Goal: Task Accomplishment & Management: Complete application form

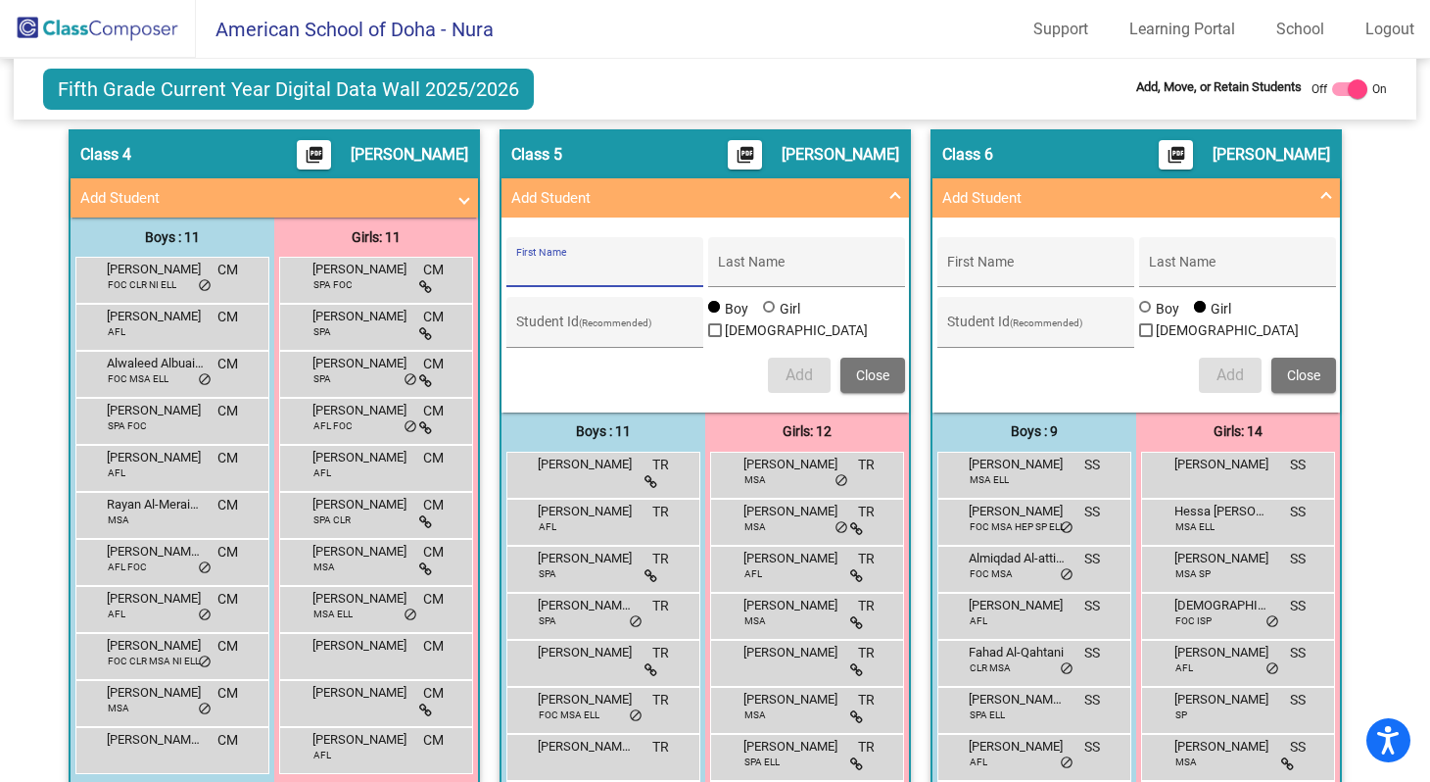
click at [104, 31] on img at bounding box center [98, 29] width 196 height 58
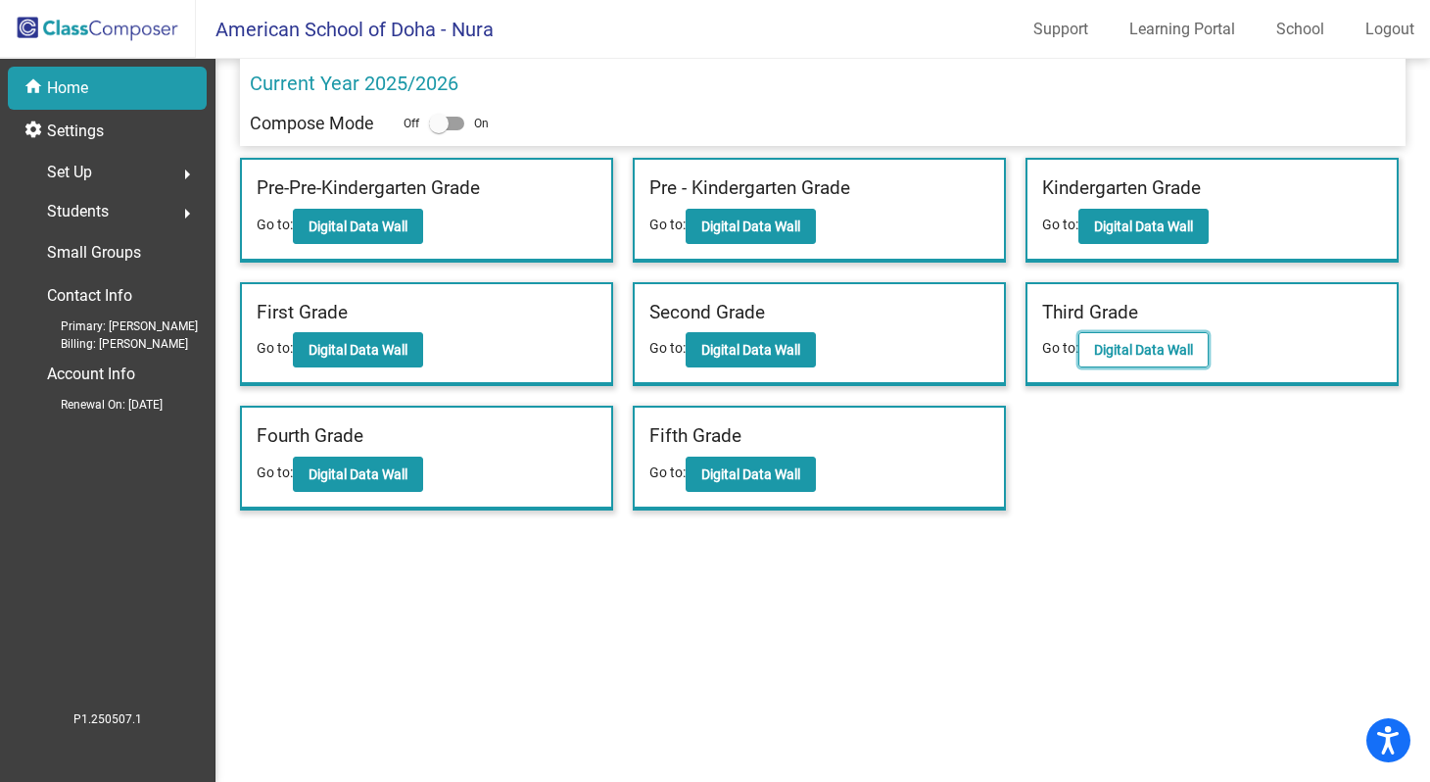
click at [1121, 357] on b "Digital Data Wall" at bounding box center [1143, 350] width 99 height 16
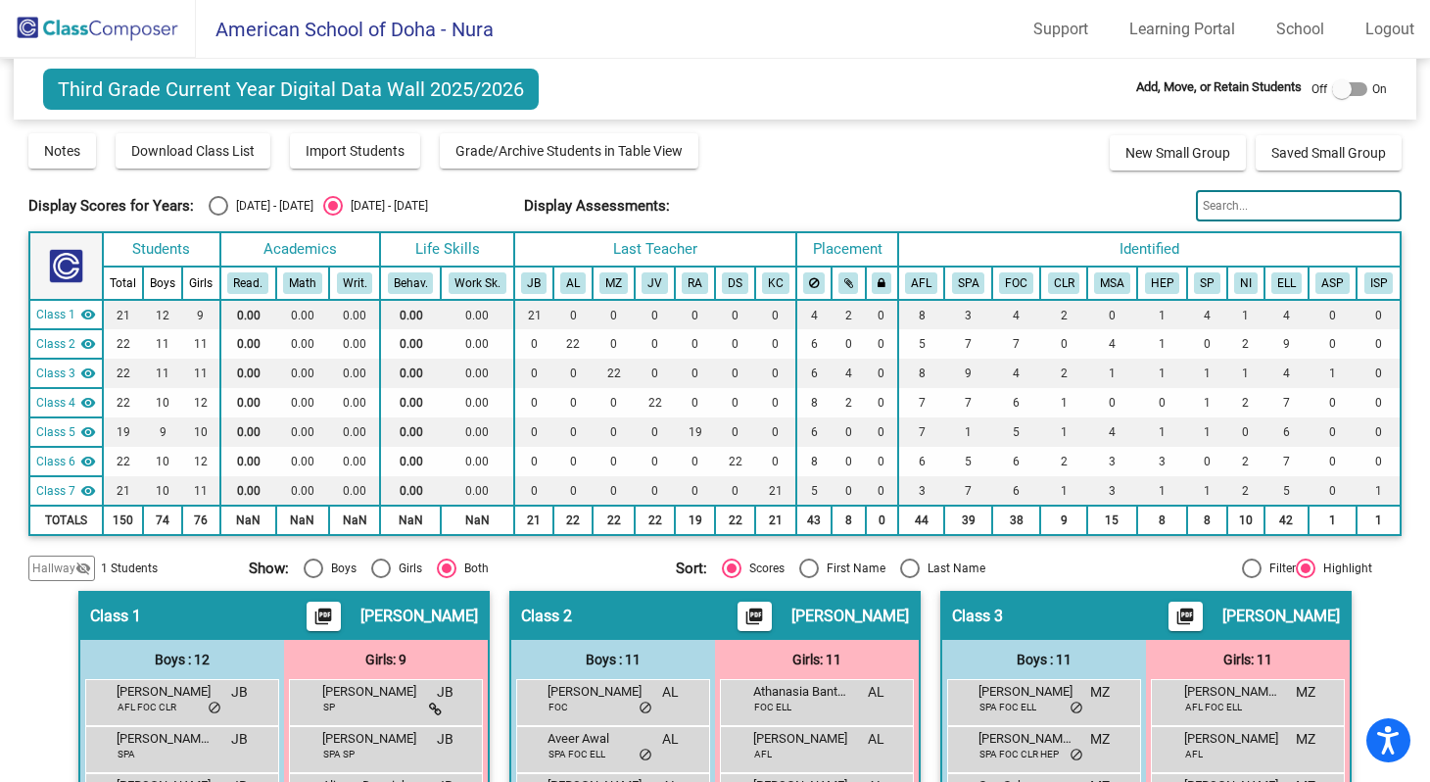
click at [1412, 139] on mat-sidenav-content "Third Grade Current Year Digital Data Wall 2025/2026 Add, Move, or Retain Stude…" at bounding box center [715, 420] width 1430 height 723
click at [1332, 94] on div at bounding box center [1342, 89] width 20 height 20
checkbox input "true"
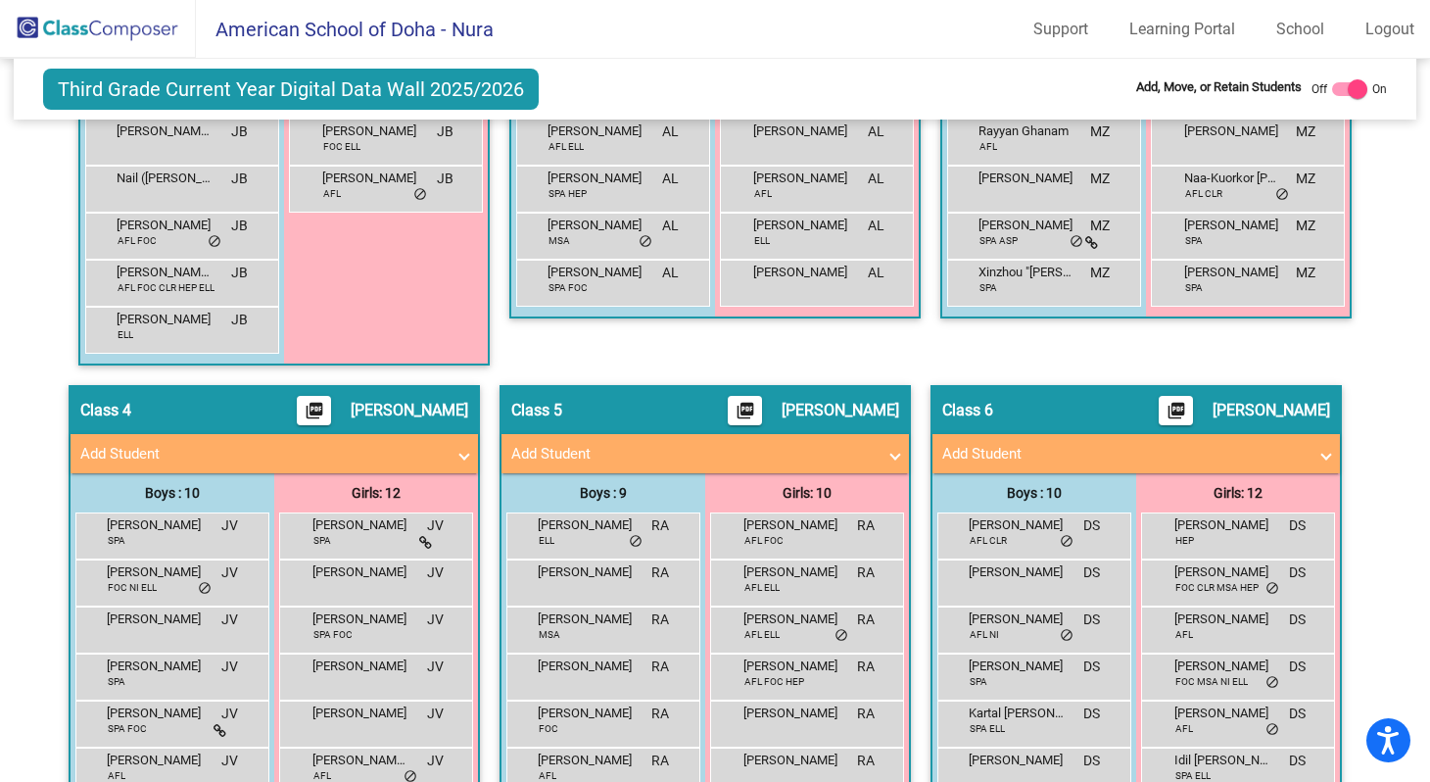
scroll to position [936, 0]
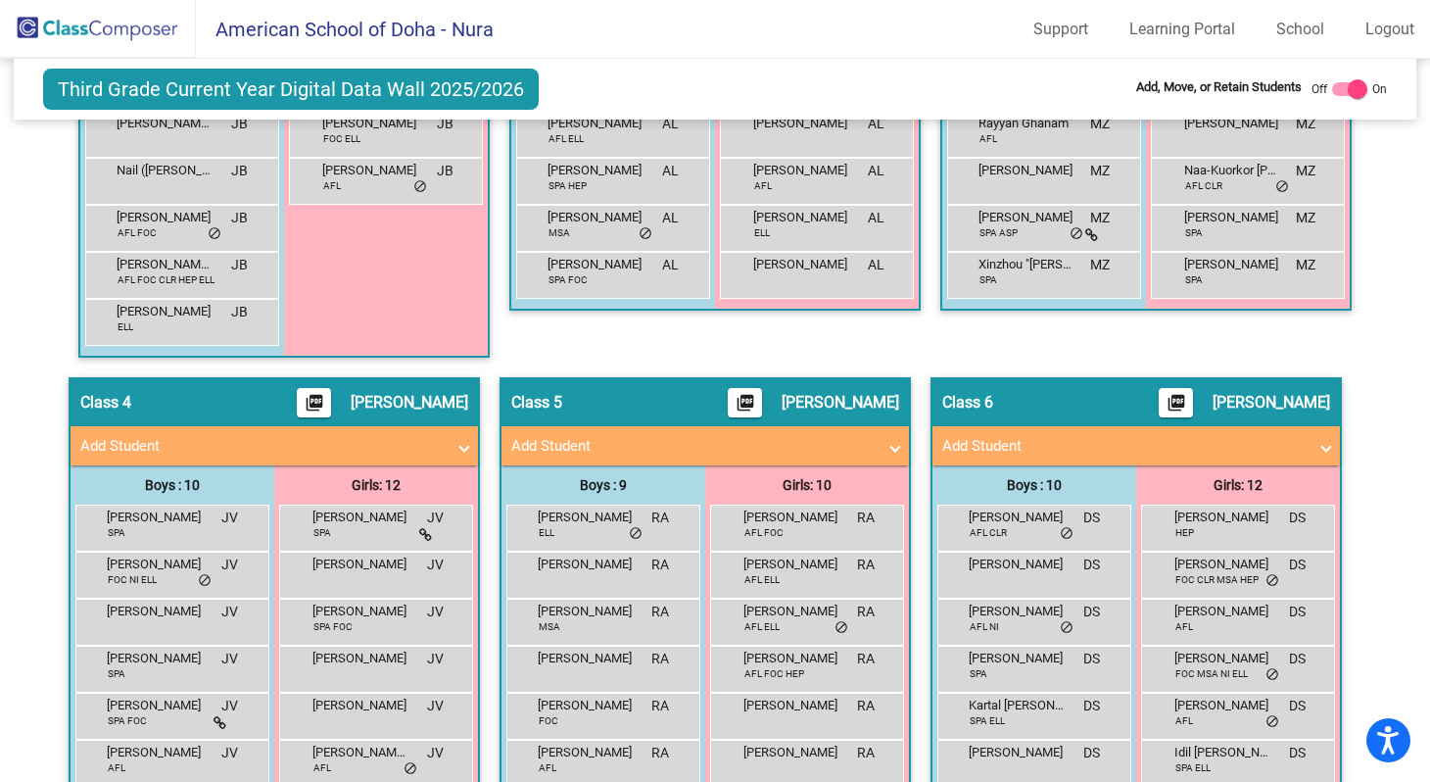
click at [891, 452] on span at bounding box center [895, 446] width 8 height 23
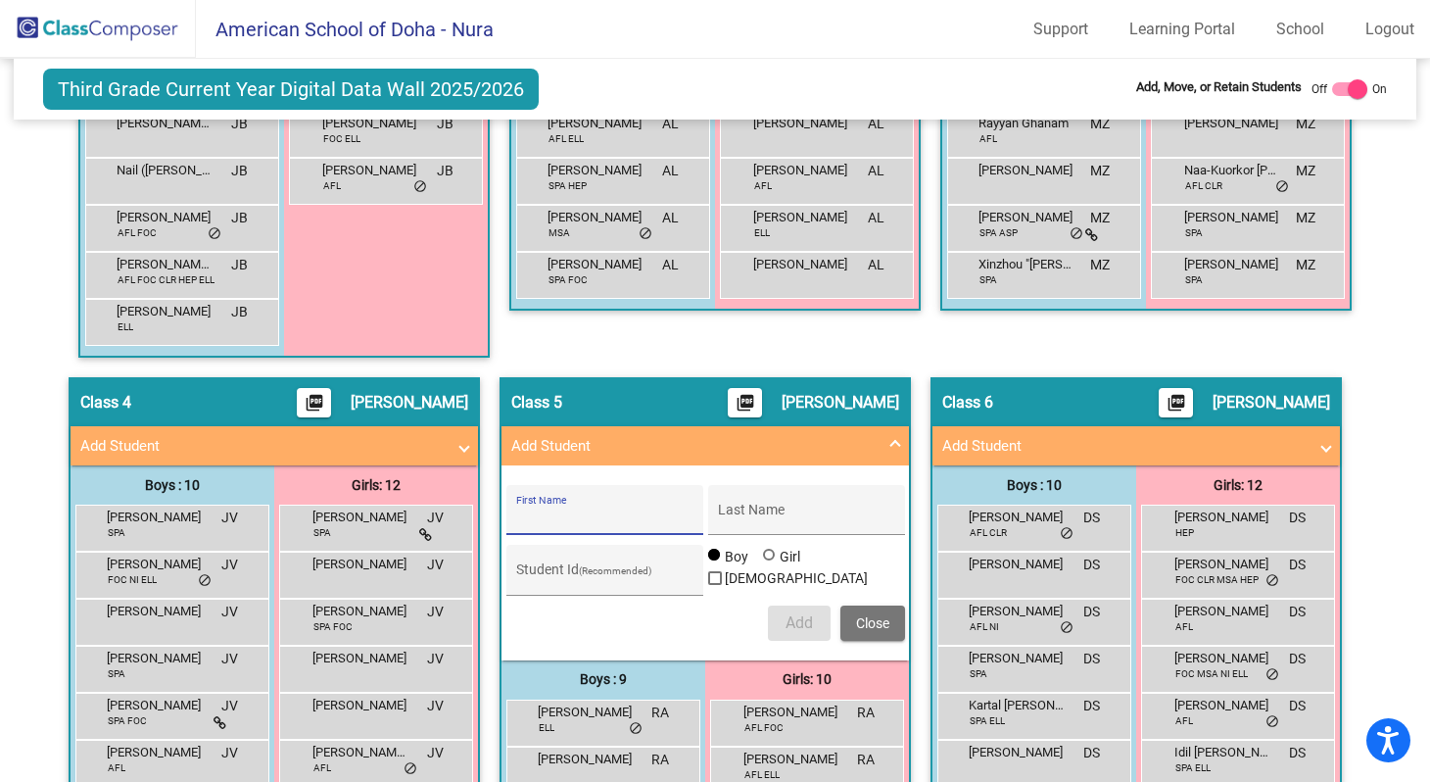
click at [664, 515] on input "First Name" at bounding box center [604, 517] width 176 height 16
type input "K"
type input "Jack"
click at [784, 514] on input "Last Name" at bounding box center [806, 517] width 176 height 16
type input "[PERSON_NAME]"
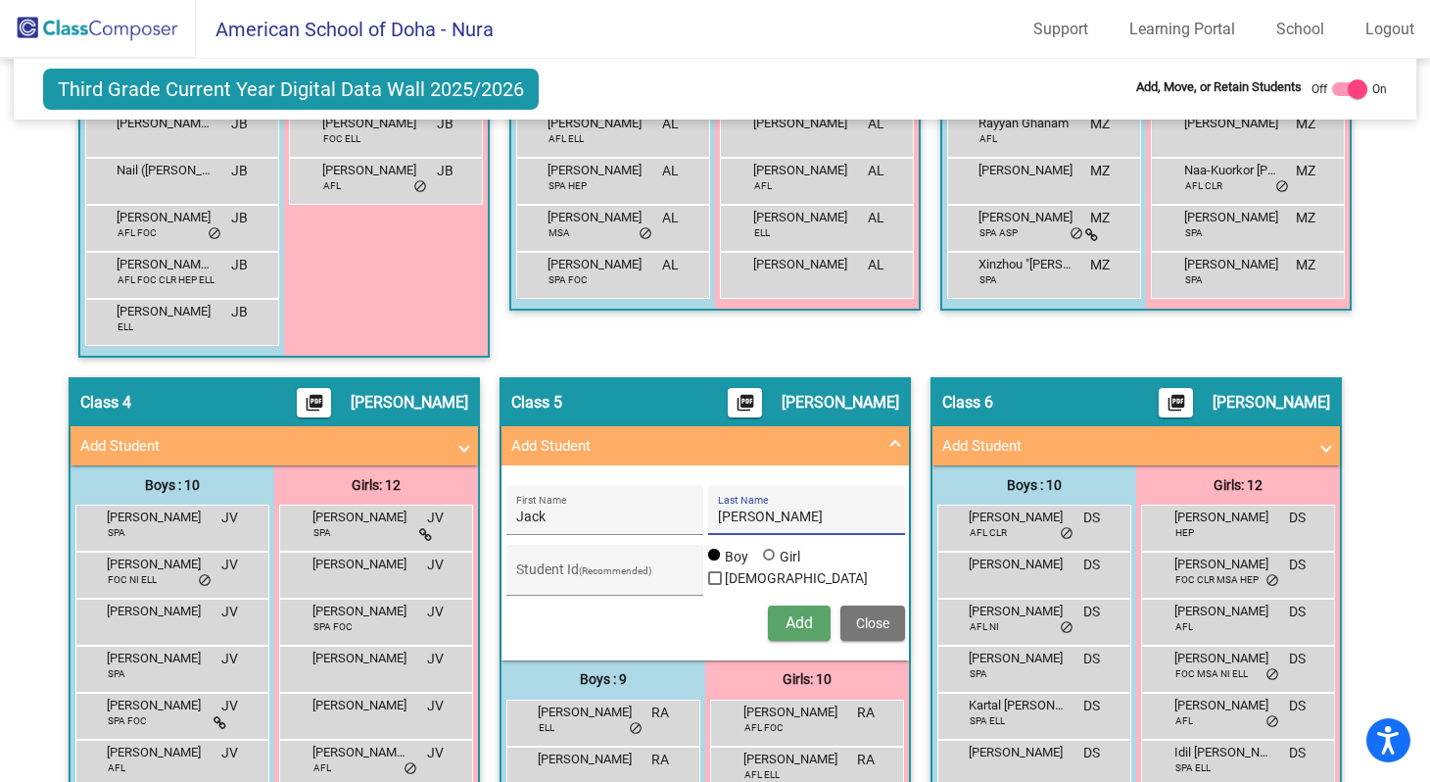
click at [795, 627] on span "Add" at bounding box center [799, 622] width 27 height 19
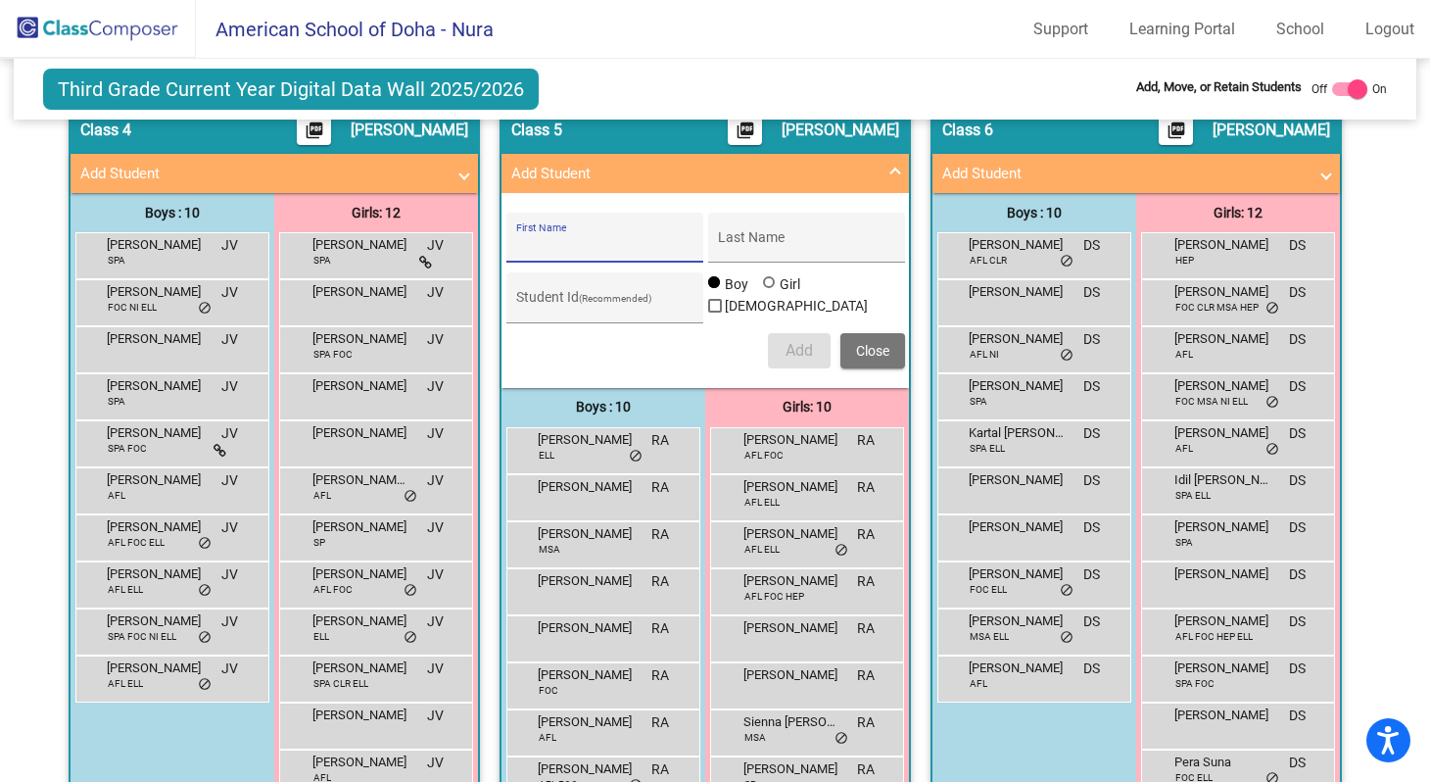
scroll to position [1217, 0]
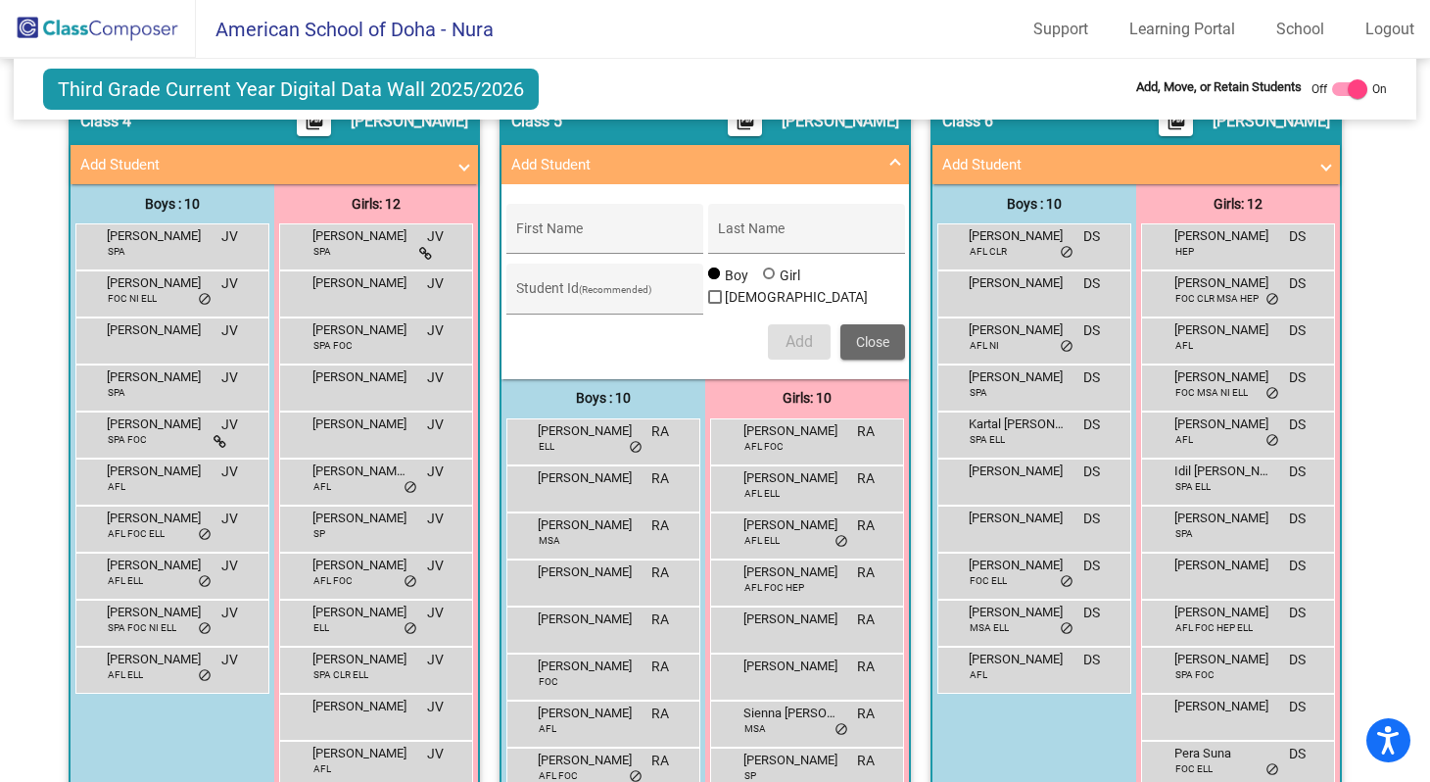
click at [868, 347] on span "Close" at bounding box center [872, 342] width 33 height 16
